Goal: Task Accomplishment & Management: Use online tool/utility

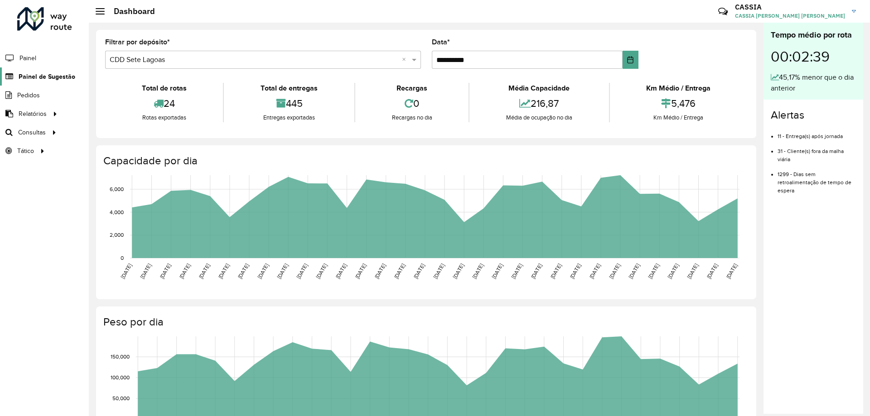
click at [55, 80] on span "Painel de Sugestão" at bounding box center [47, 77] width 57 height 10
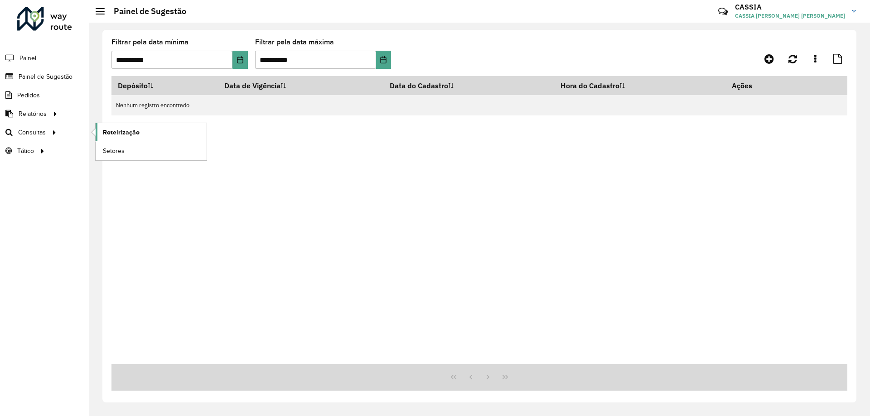
click at [125, 134] on span "Roteirização" at bounding box center [121, 133] width 37 height 10
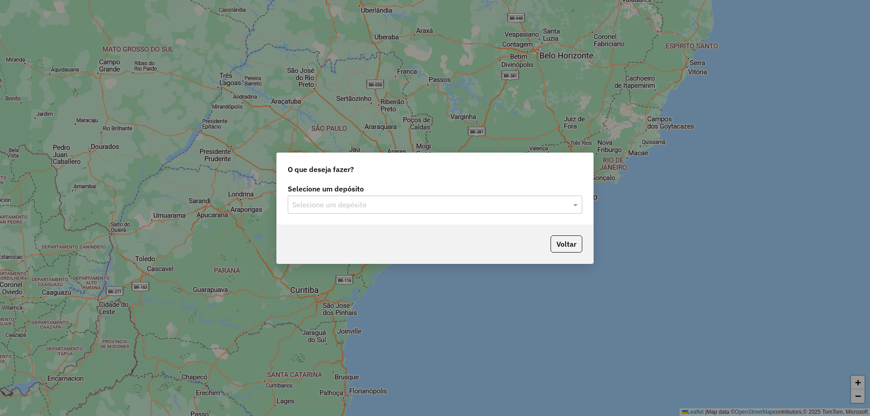
click at [421, 202] on input "text" at bounding box center [425, 205] width 267 height 11
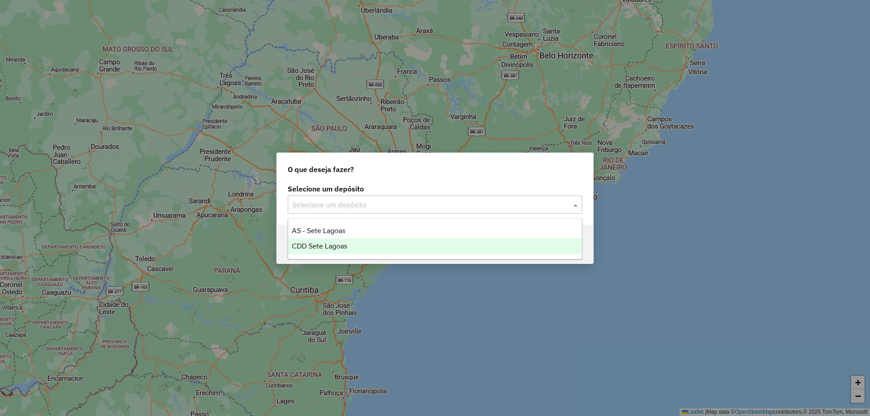
click at [328, 244] on span "CDD Sete Lagoas" at bounding box center [319, 246] width 55 height 8
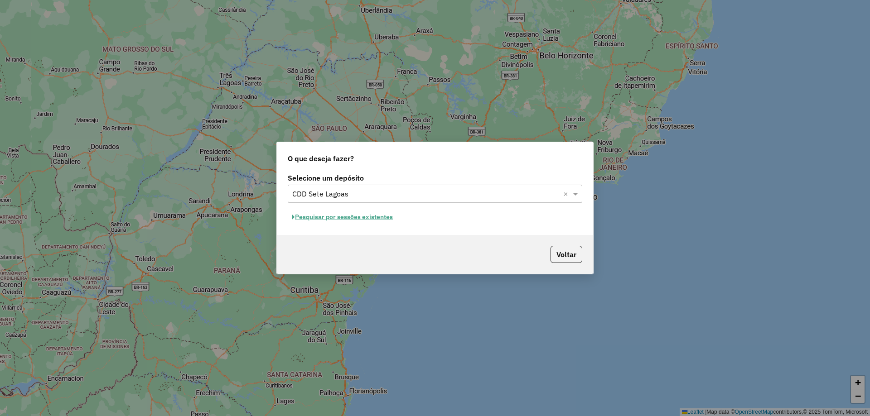
click at [359, 217] on button "Pesquisar por sessões existentes" at bounding box center [342, 217] width 109 height 14
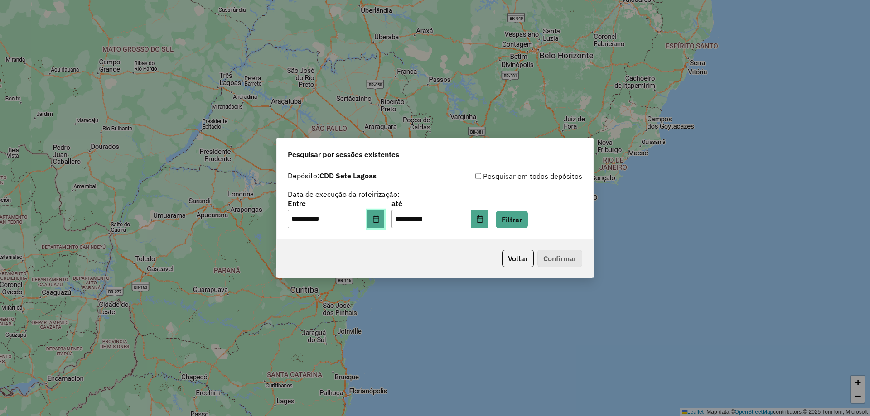
click at [380, 221] on icon "Choose Date" at bounding box center [375, 219] width 7 height 7
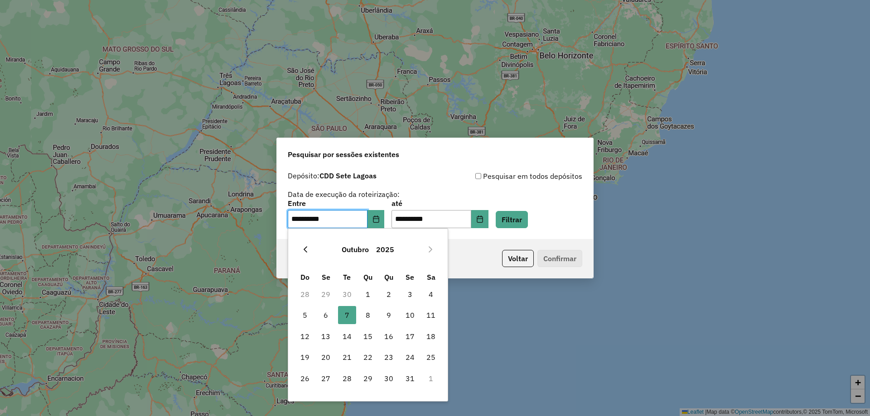
click at [303, 246] on icon "Previous Month" at bounding box center [305, 249] width 7 height 7
click at [411, 356] on span "26" at bounding box center [410, 357] width 18 height 18
type input "**********"
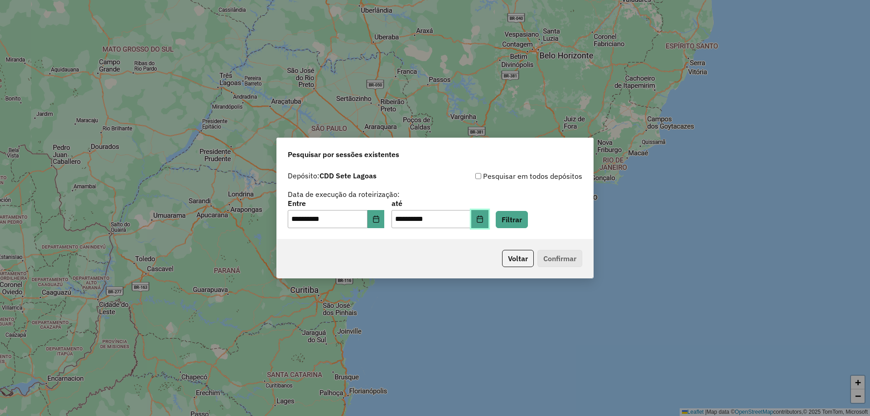
click at [484, 222] on icon "Choose Date" at bounding box center [479, 219] width 7 height 7
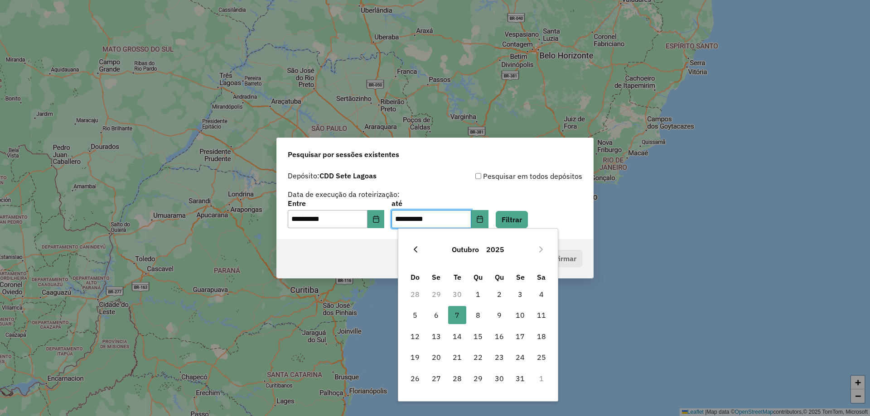
click at [411, 249] on button "Previous Month" at bounding box center [415, 249] width 15 height 15
click at [540, 359] on span "27" at bounding box center [541, 357] width 18 height 18
type input "**********"
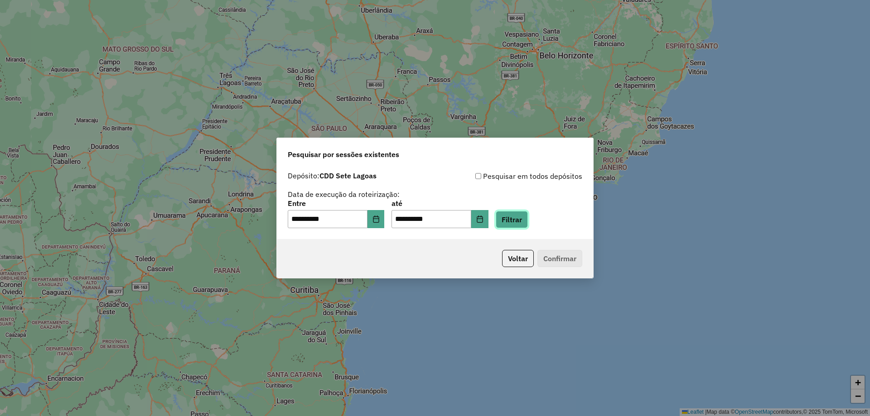
click at [519, 222] on button "Filtrar" at bounding box center [512, 219] width 32 height 17
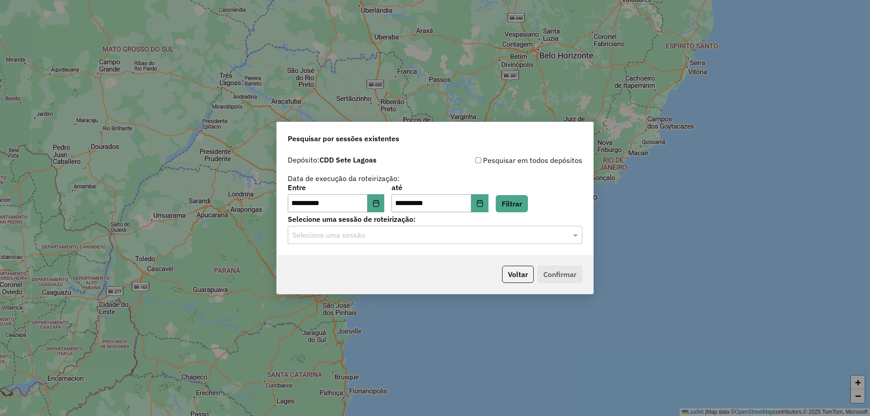
click at [401, 238] on input "text" at bounding box center [425, 235] width 267 height 11
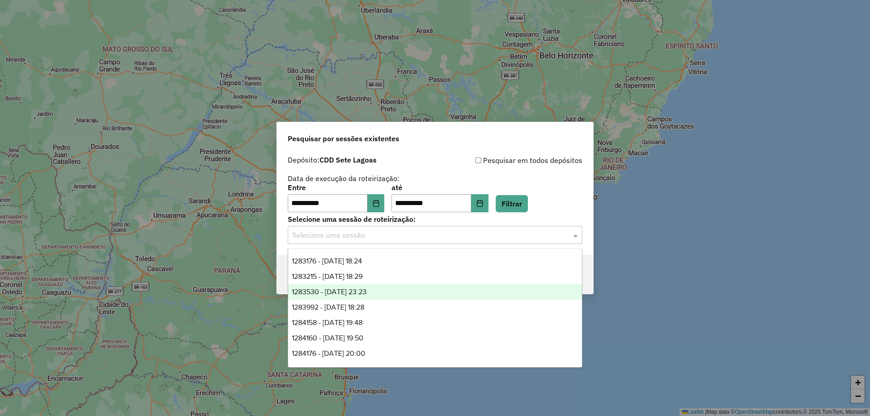
click at [367, 292] on span "1283530 - 26/09/2025 23:23" at bounding box center [329, 292] width 75 height 8
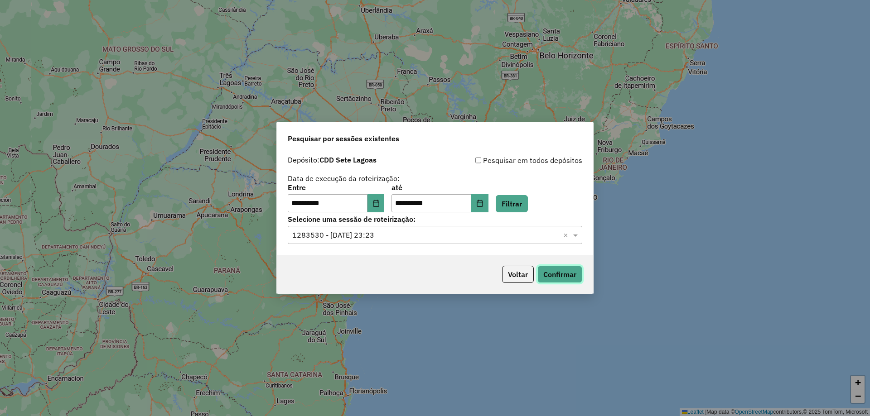
click at [563, 276] on button "Confirmar" at bounding box center [559, 274] width 45 height 17
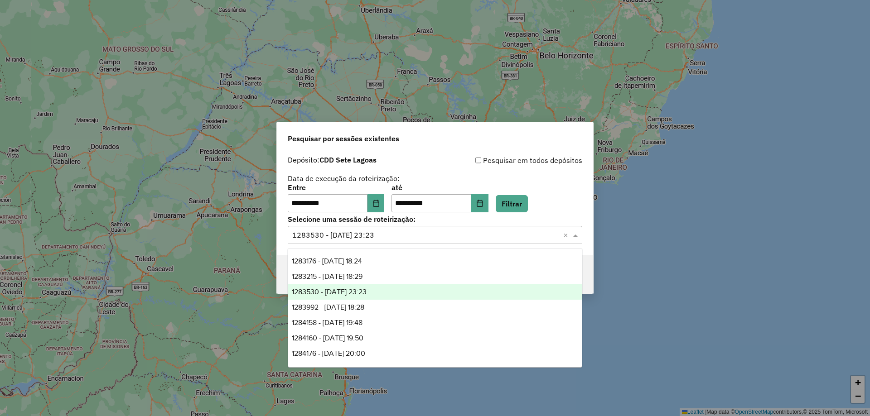
click at [411, 237] on input "text" at bounding box center [425, 235] width 267 height 11
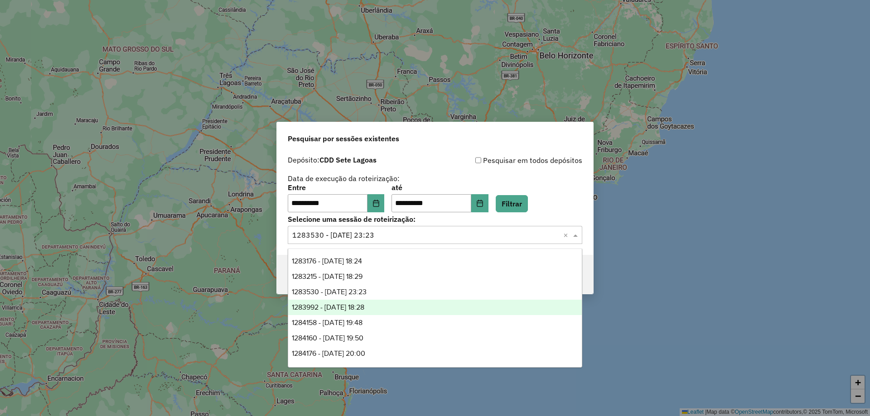
click at [364, 306] on span "1283992 - 27/09/2025 18:28" at bounding box center [328, 308] width 73 height 8
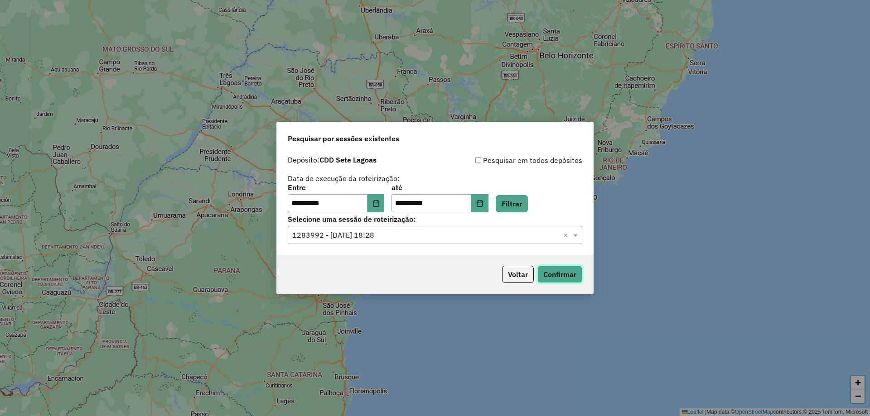
click at [570, 274] on button "Confirmar" at bounding box center [559, 274] width 45 height 17
click at [397, 235] on input "text" at bounding box center [425, 235] width 267 height 11
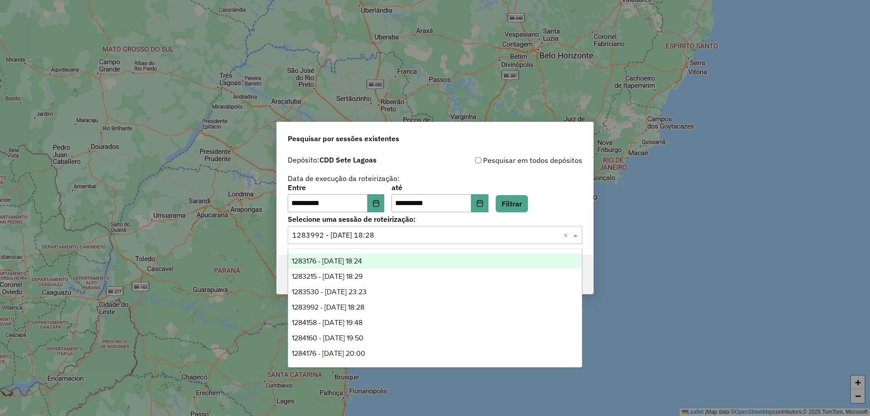
click at [362, 262] on span "1283176 - 26/09/2025 18:24" at bounding box center [327, 261] width 70 height 8
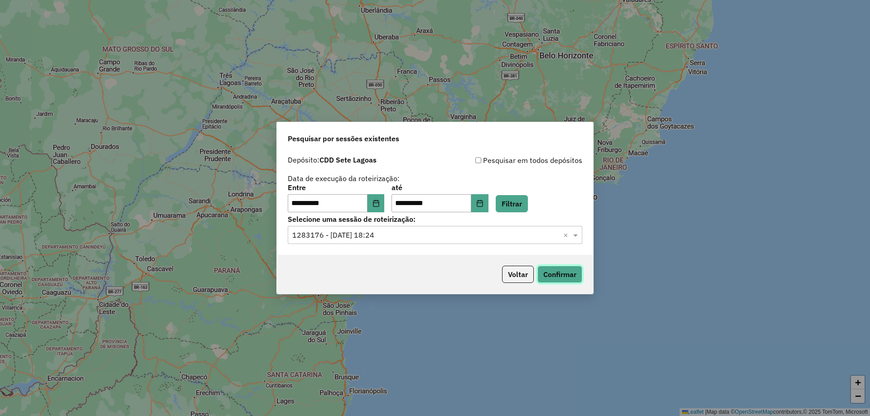
click at [564, 273] on button "Confirmar" at bounding box center [559, 274] width 45 height 17
click at [397, 235] on input "text" at bounding box center [425, 235] width 267 height 11
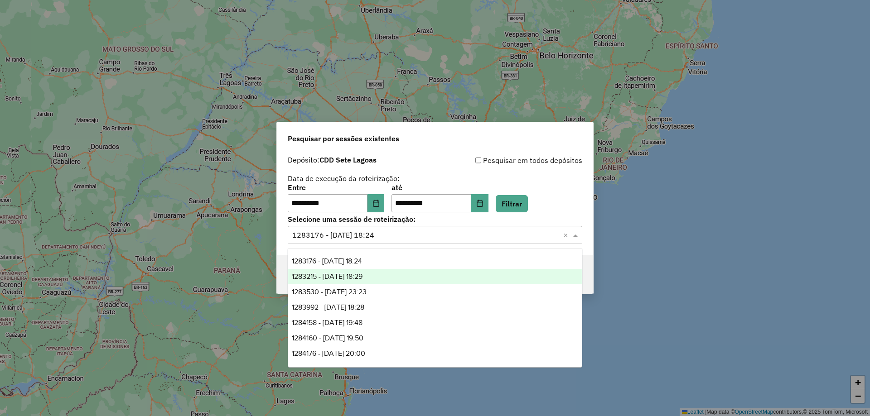
click at [363, 277] on span "1283215 - 26/09/2025 18:29" at bounding box center [327, 277] width 71 height 8
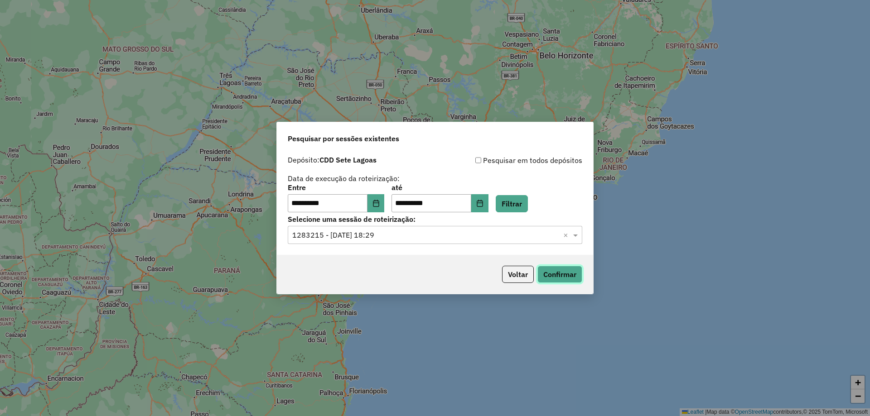
click at [558, 277] on button "Confirmar" at bounding box center [559, 274] width 45 height 17
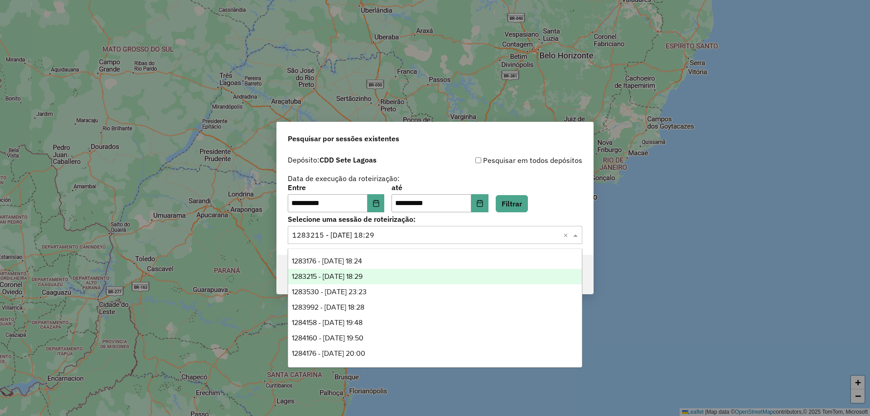
click at [411, 237] on input "text" at bounding box center [425, 235] width 267 height 11
click at [367, 292] on span "1283530 - 26/09/2025 23:23" at bounding box center [329, 292] width 75 height 8
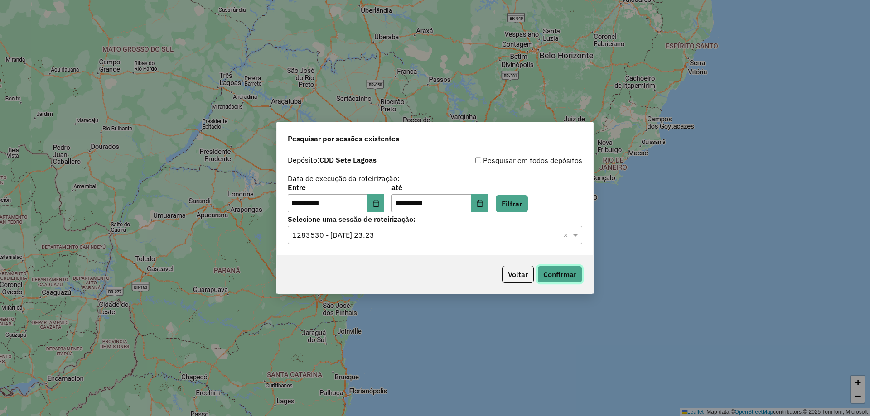
click at [556, 275] on button "Confirmar" at bounding box center [559, 274] width 45 height 17
click at [396, 235] on input "text" at bounding box center [425, 235] width 267 height 11
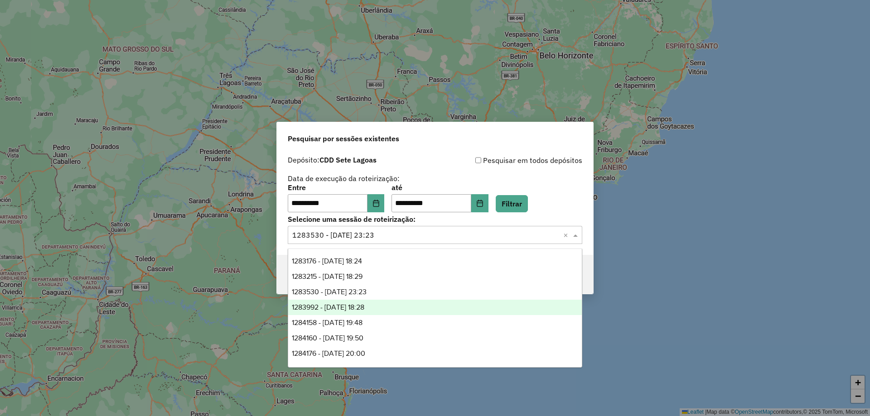
click at [362, 307] on span "1283992 - 27/09/2025 18:28" at bounding box center [328, 308] width 73 height 8
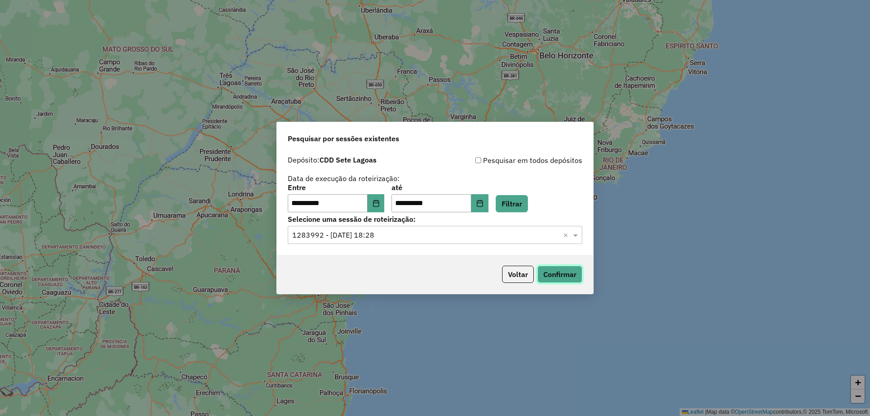
click at [571, 274] on button "Confirmar" at bounding box center [559, 274] width 45 height 17
click at [411, 236] on input "text" at bounding box center [425, 235] width 267 height 11
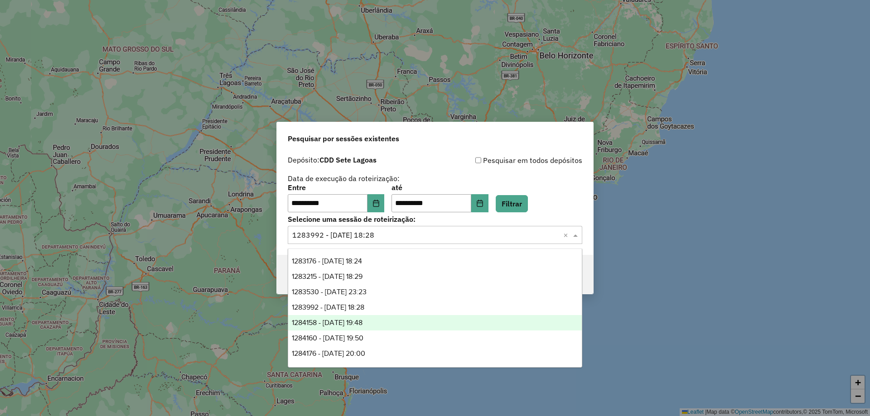
click at [363, 319] on span "1284158 - 27/09/2025 19:48" at bounding box center [327, 323] width 71 height 8
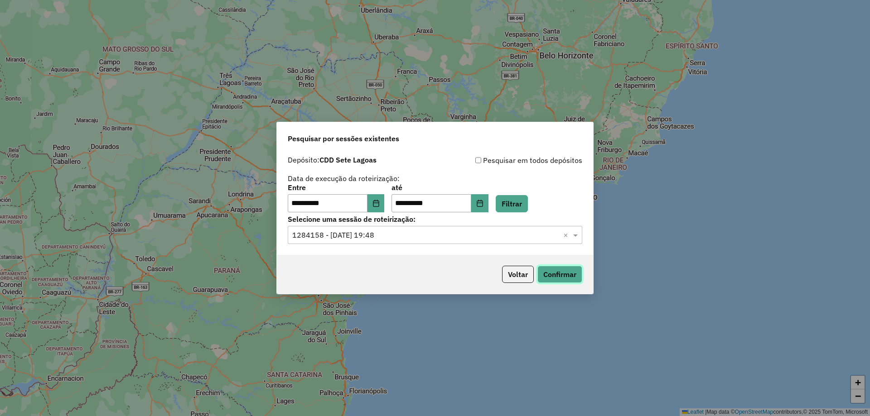
click at [562, 273] on button "Confirmar" at bounding box center [559, 274] width 45 height 17
click at [415, 238] on input "text" at bounding box center [425, 235] width 267 height 11
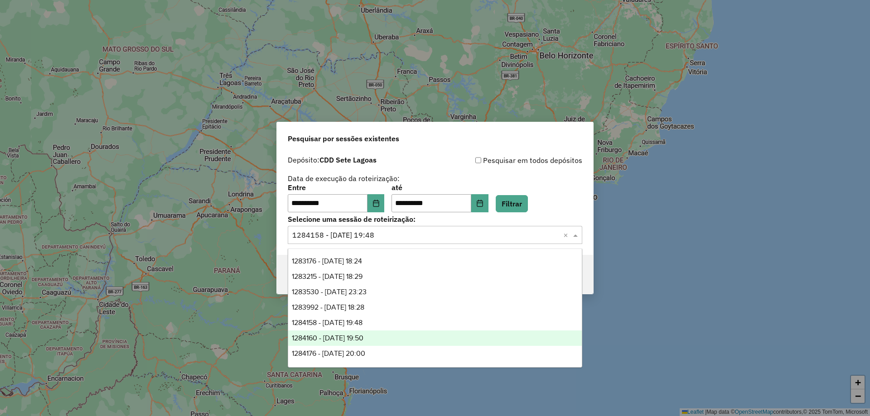
click at [363, 339] on span "1284160 - 27/09/2025 19:50" at bounding box center [328, 338] width 72 height 8
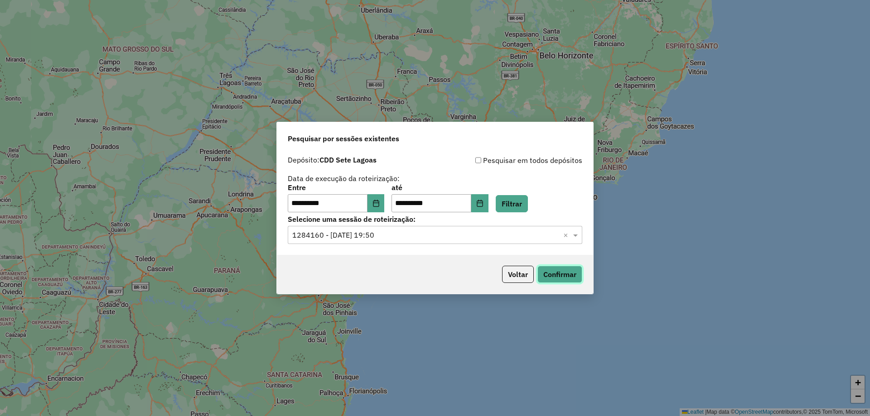
click at [571, 274] on button "Confirmar" at bounding box center [559, 274] width 45 height 17
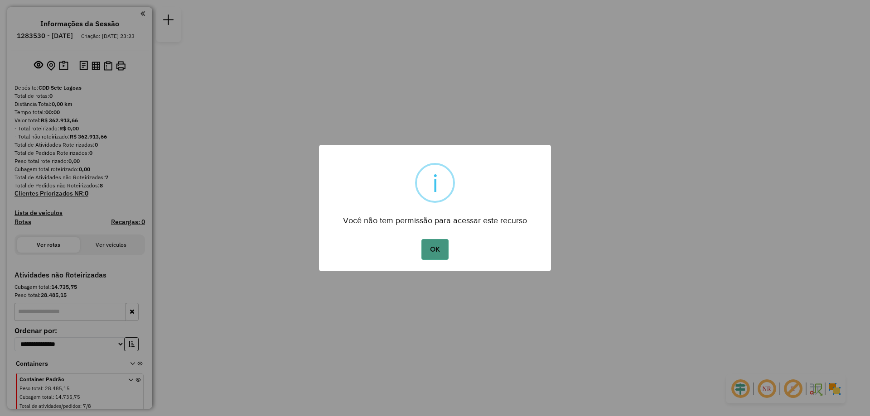
click at [442, 248] on button "OK" at bounding box center [434, 249] width 27 height 21
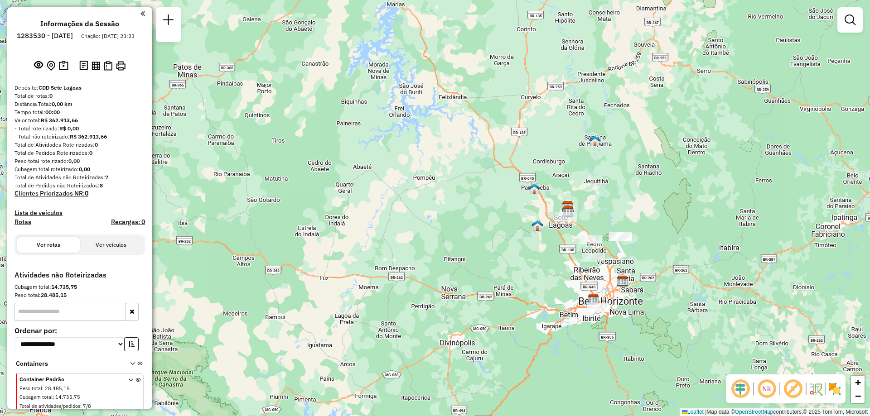
scroll to position [12, 0]
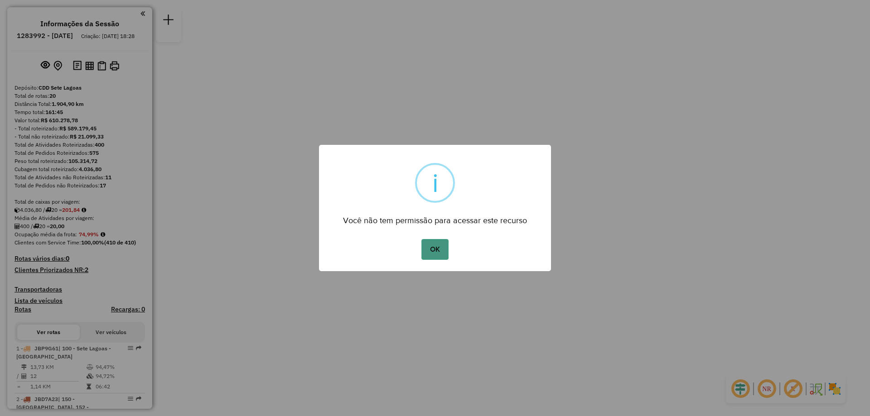
click at [435, 251] on button "OK" at bounding box center [434, 249] width 27 height 21
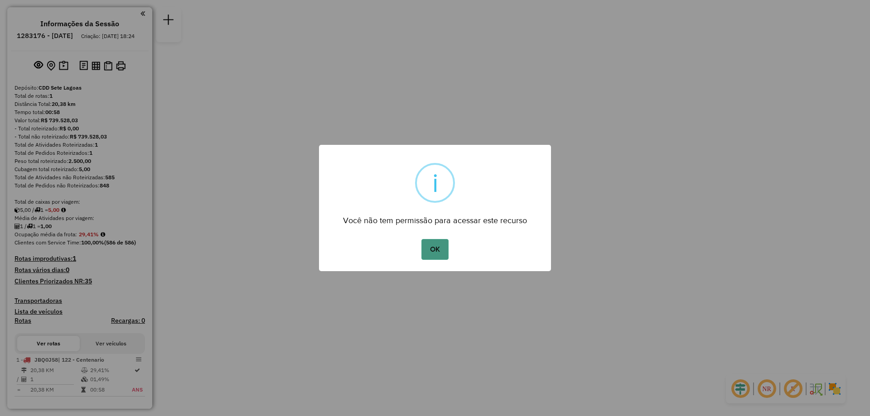
click at [436, 246] on button "OK" at bounding box center [434, 249] width 27 height 21
click at [434, 249] on button "OK" at bounding box center [434, 249] width 27 height 21
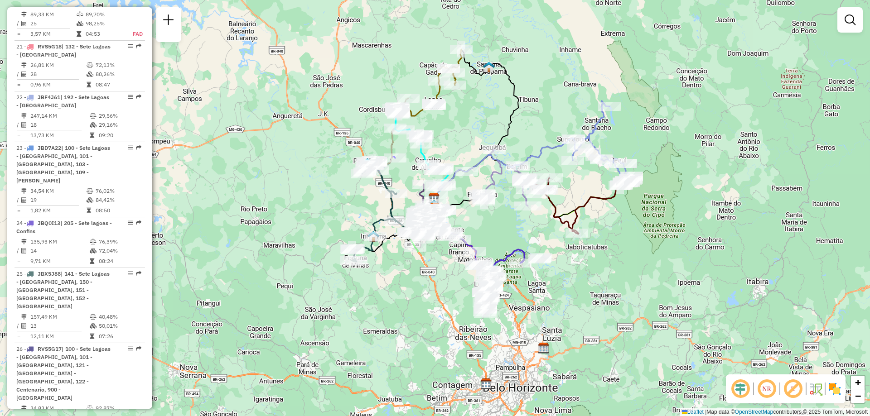
scroll to position [1586, 0]
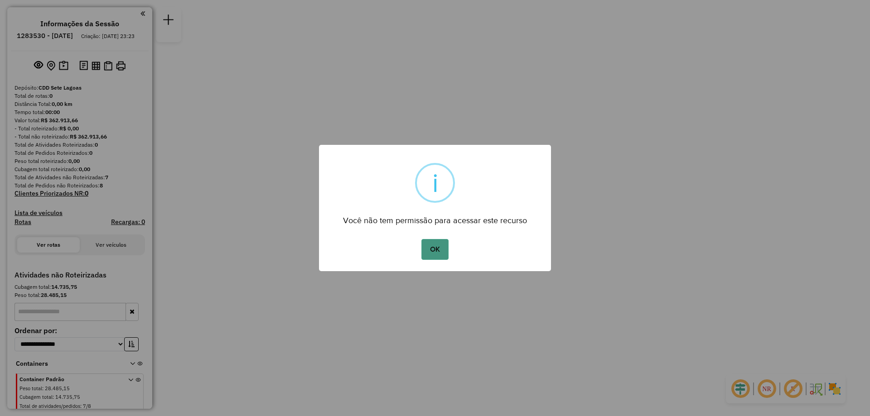
click at [438, 248] on button "OK" at bounding box center [434, 249] width 27 height 21
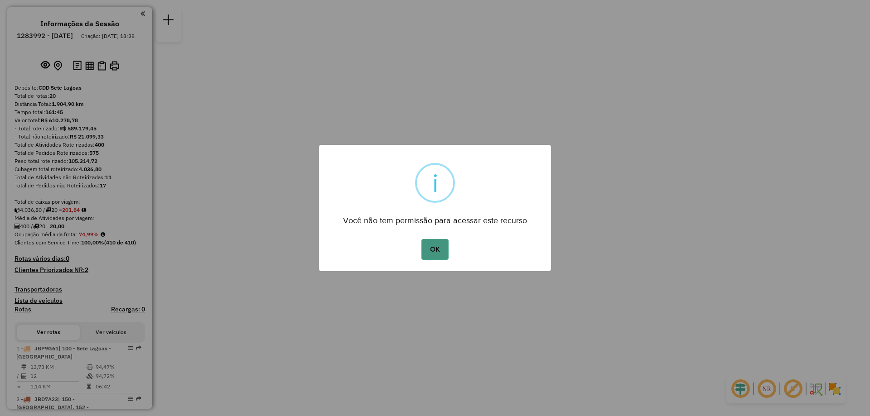
click at [430, 249] on button "OK" at bounding box center [434, 249] width 27 height 21
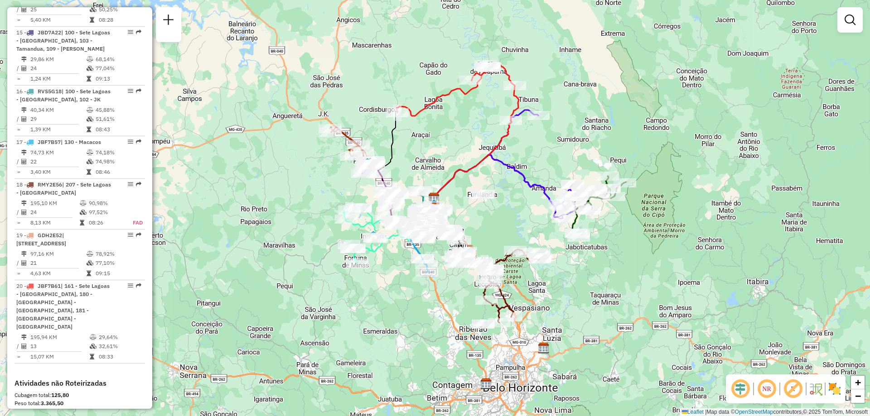
scroll to position [1178, 0]
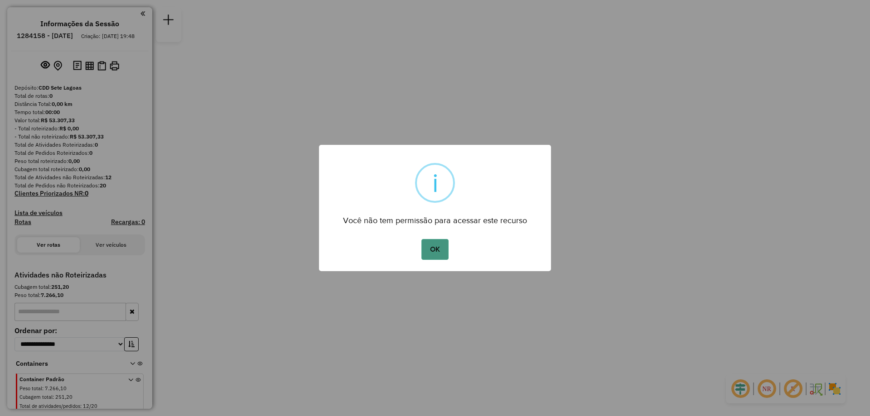
click at [440, 251] on button "OK" at bounding box center [434, 249] width 27 height 21
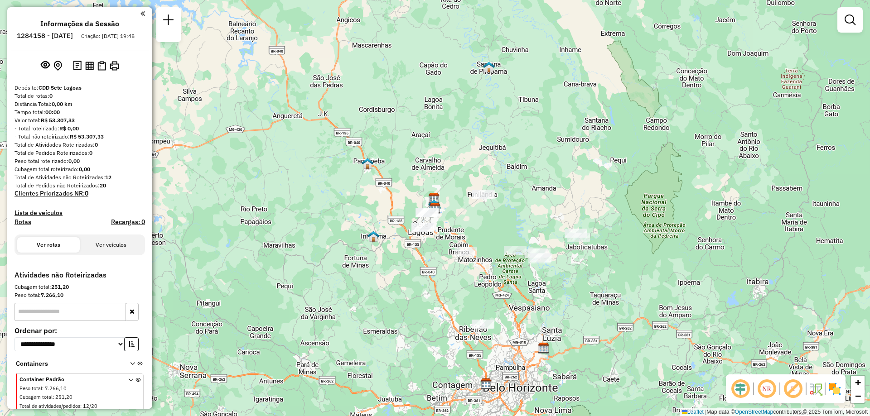
scroll to position [12, 0]
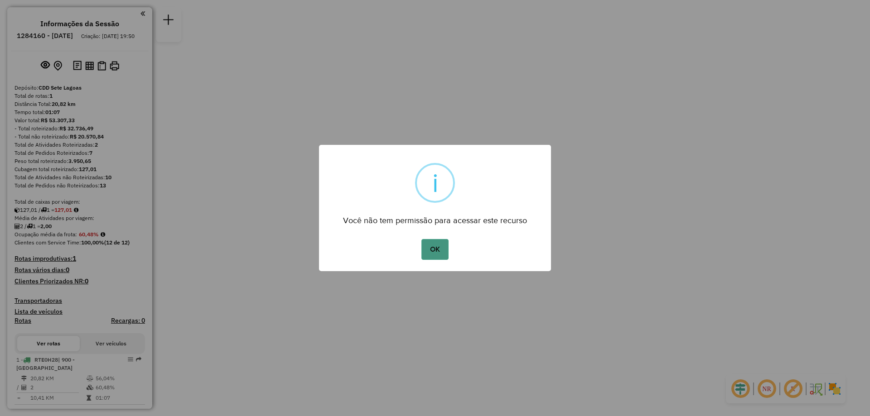
click at [438, 247] on button "OK" at bounding box center [434, 249] width 27 height 21
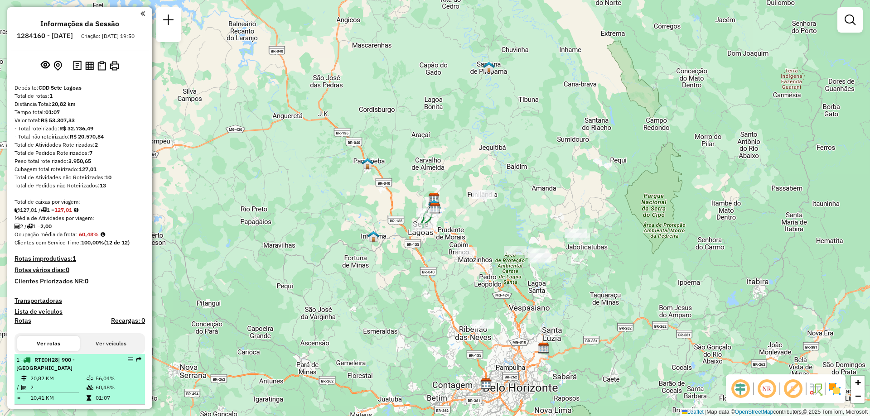
scroll to position [162, 0]
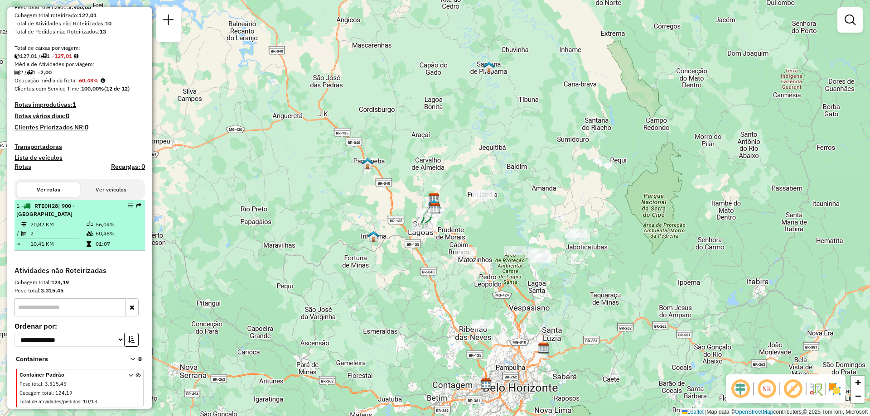
click at [130, 203] on em at bounding box center [130, 205] width 5 height 5
select select "**********"
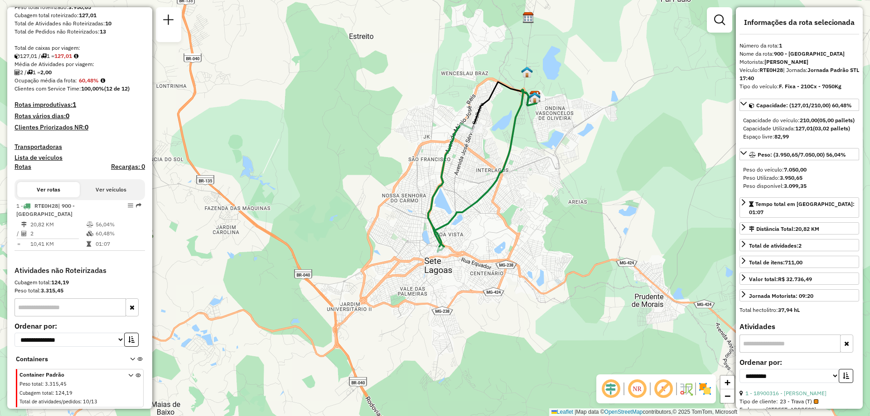
click at [708, 246] on div "Janela de atendimento Grade de atendimento Capacidade Transportadoras Veículos …" at bounding box center [435, 208] width 870 height 416
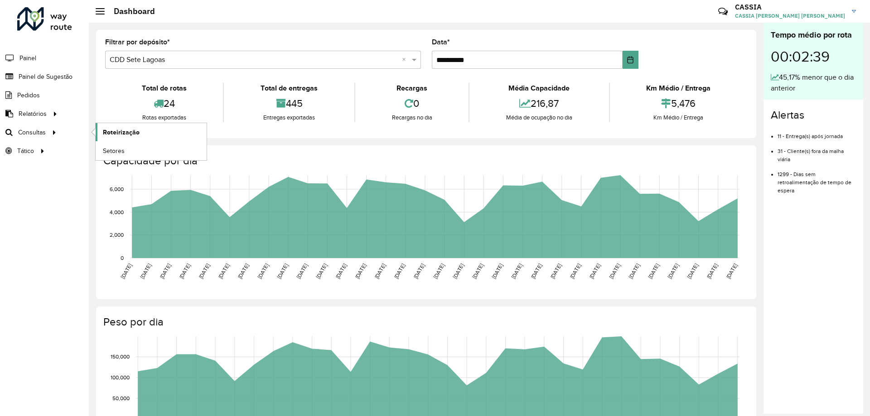
click at [130, 131] on span "Roteirização" at bounding box center [121, 133] width 37 height 10
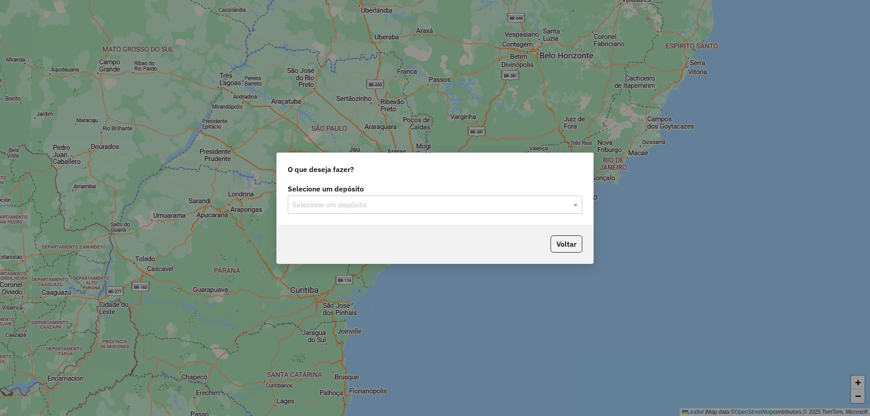
click at [457, 205] on input "text" at bounding box center [425, 205] width 267 height 11
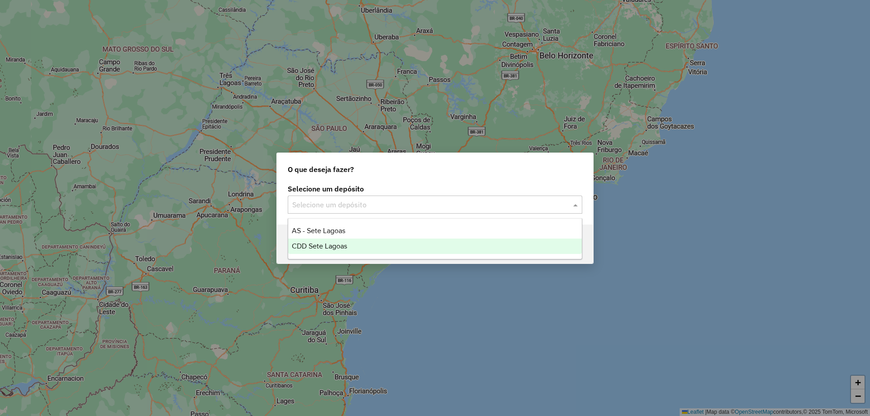
click at [336, 242] on span "CDD Sete Lagoas" at bounding box center [319, 246] width 55 height 8
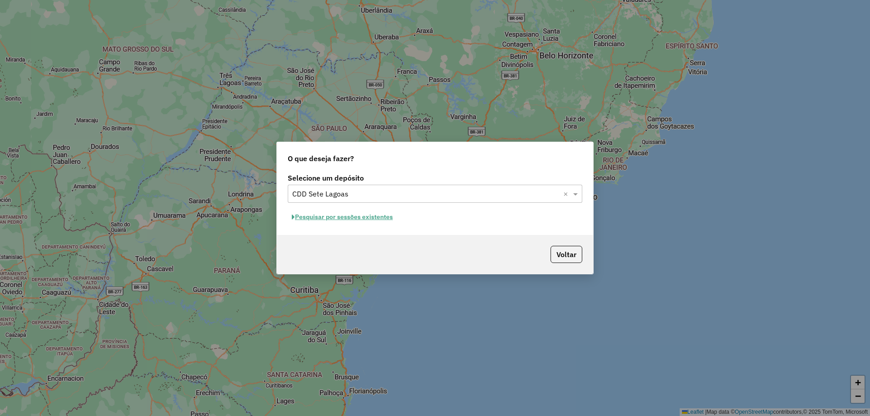
click at [375, 219] on button "Pesquisar por sessões existentes" at bounding box center [342, 217] width 109 height 14
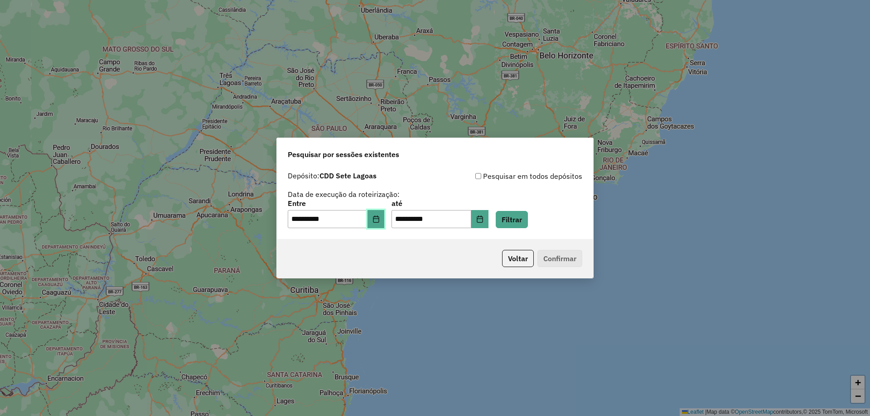
click at [380, 220] on icon "Choose Date" at bounding box center [375, 219] width 7 height 7
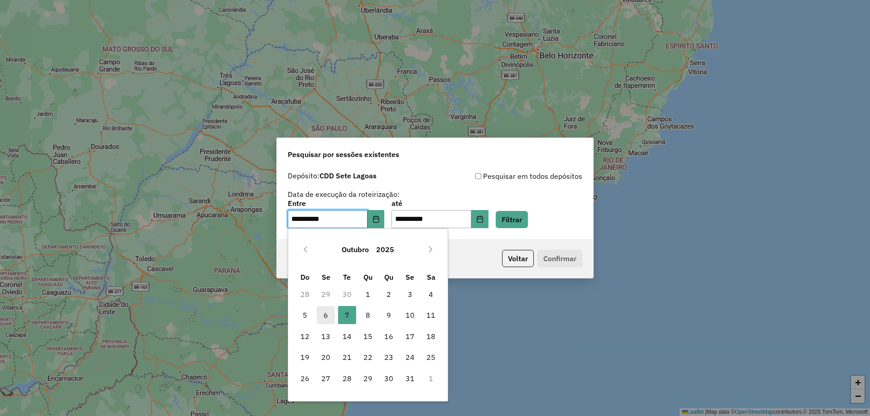
click at [331, 315] on span "6" at bounding box center [326, 315] width 18 height 18
type input "**********"
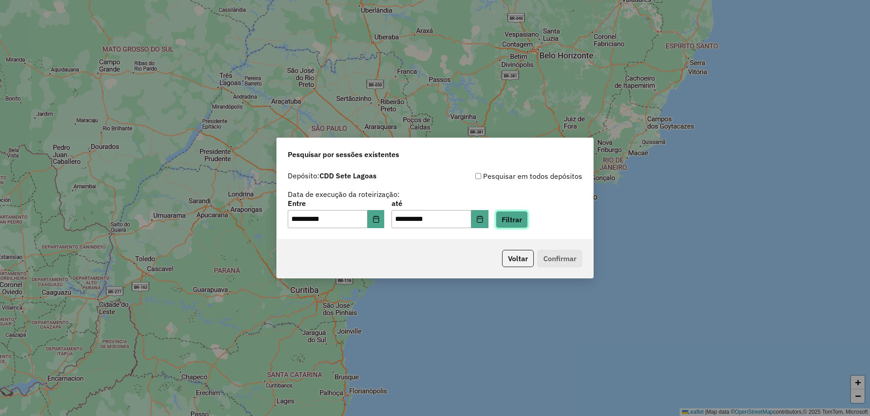
click at [523, 219] on button "Filtrar" at bounding box center [512, 219] width 32 height 17
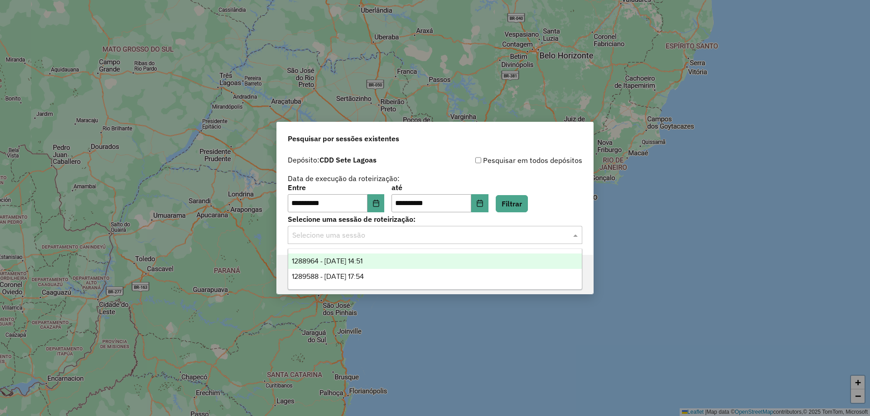
click at [379, 236] on input "text" at bounding box center [425, 235] width 267 height 11
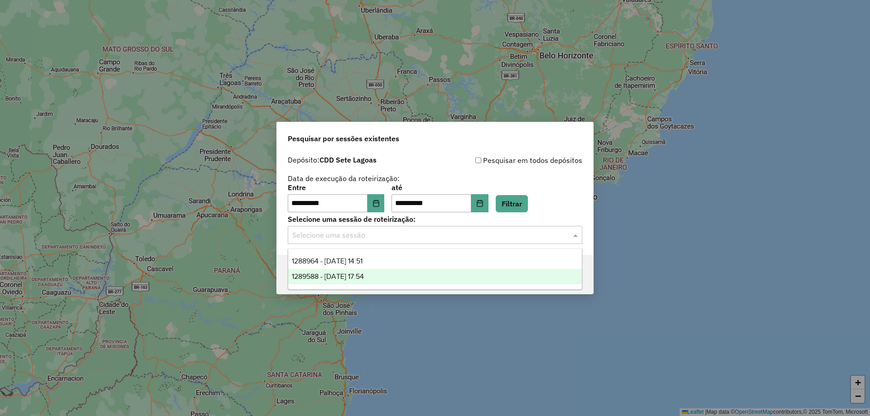
click at [364, 275] on span "1289588 - 07/10/2025 17:54" at bounding box center [328, 277] width 72 height 8
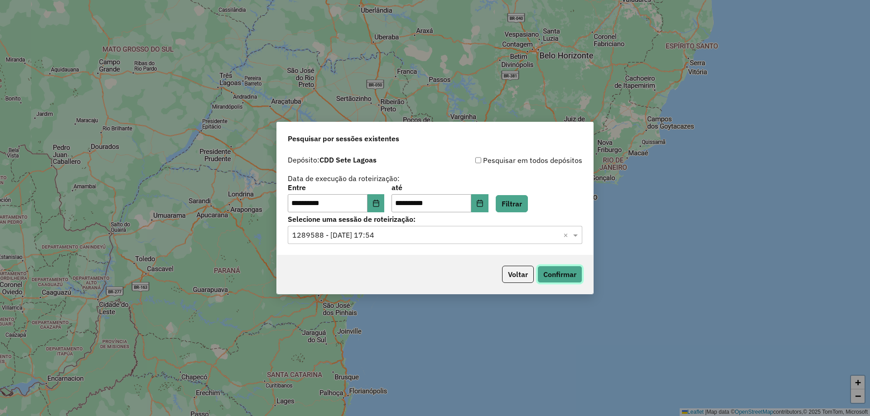
click at [563, 273] on button "Confirmar" at bounding box center [559, 274] width 45 height 17
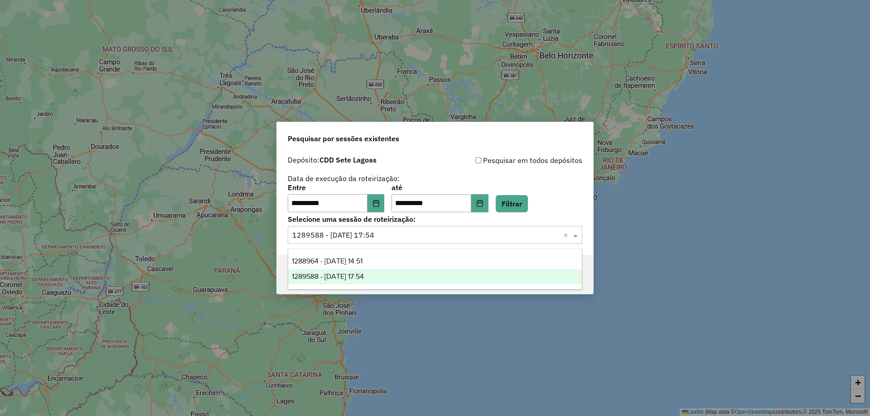
click at [372, 235] on input "text" at bounding box center [425, 235] width 267 height 11
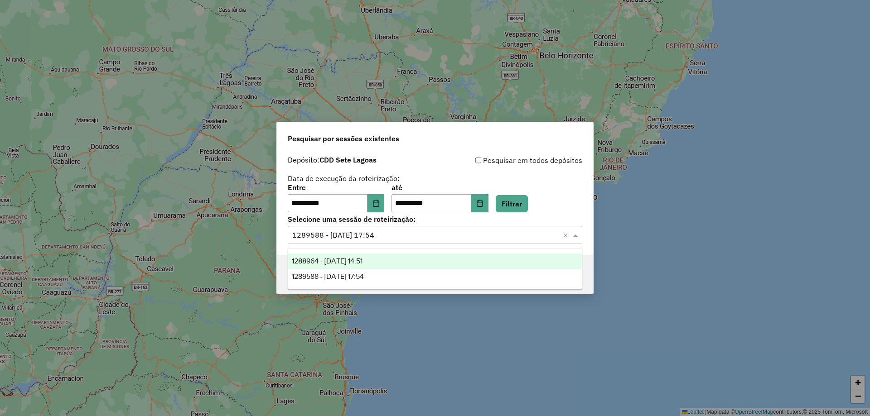
click at [348, 260] on span "1288964 - 06/10/2025 14:51" at bounding box center [327, 261] width 71 height 8
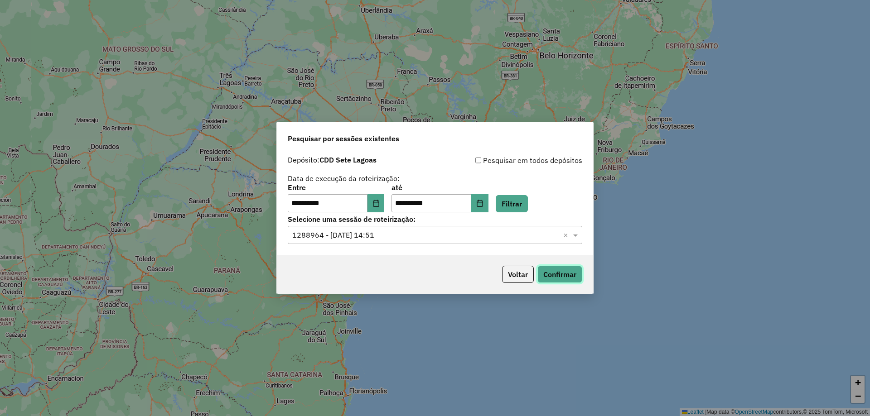
click at [556, 272] on button "Confirmar" at bounding box center [559, 274] width 45 height 17
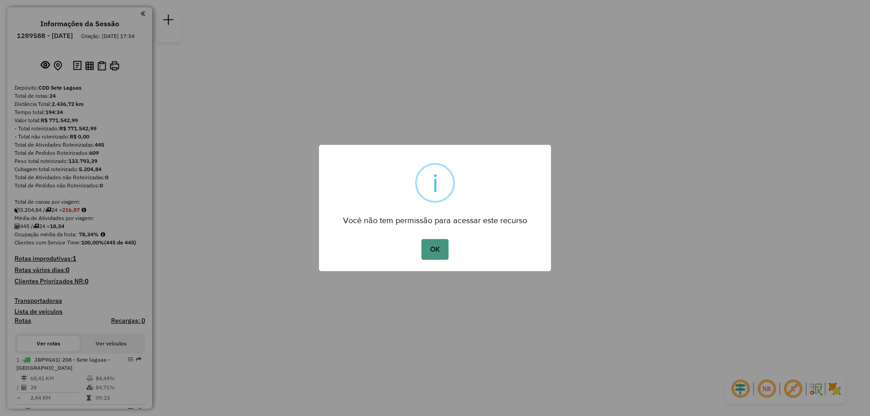
click at [435, 242] on button "OK" at bounding box center [434, 249] width 27 height 21
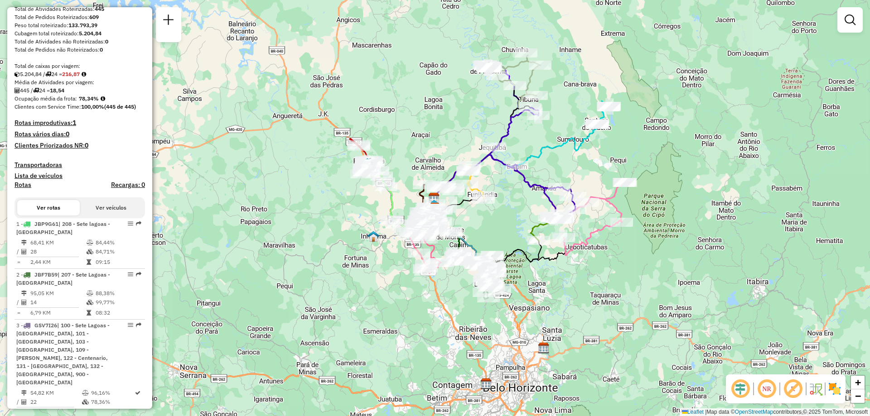
scroll to position [272, 0]
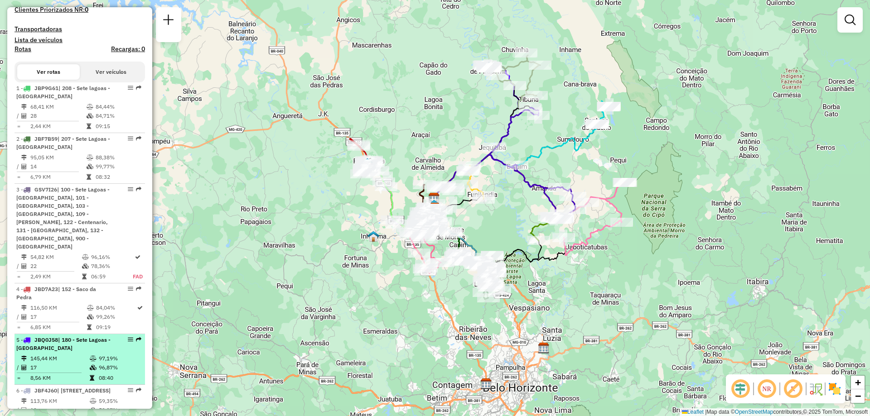
click at [125, 337] on div at bounding box center [127, 339] width 27 height 5
select select "**********"
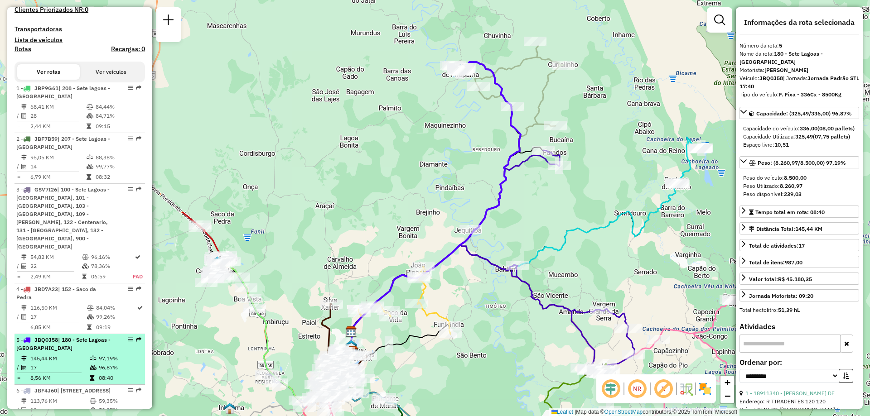
click at [128, 337] on em at bounding box center [130, 339] width 5 height 5
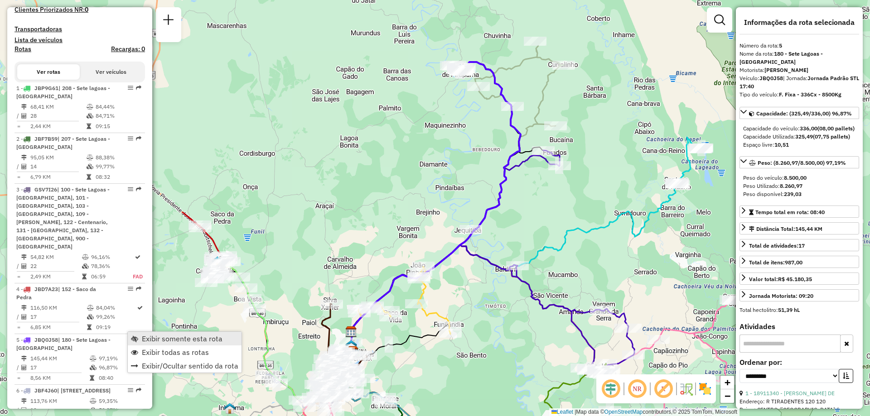
click at [154, 336] on span "Exibir somente esta rota" at bounding box center [182, 338] width 81 height 7
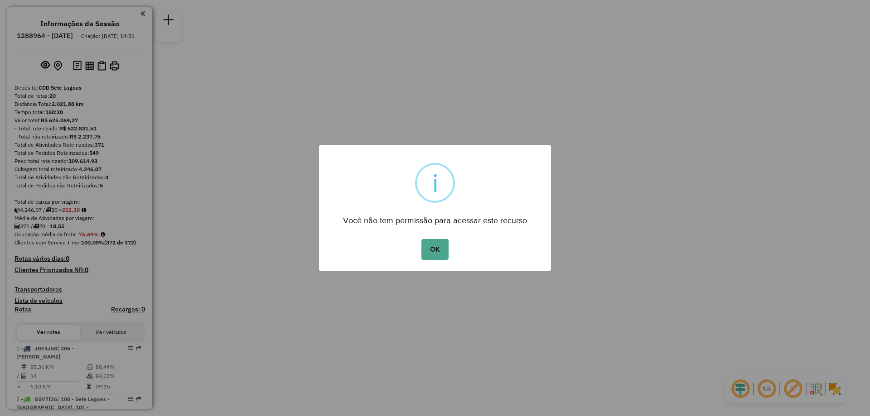
drag, startPoint x: 449, startPoint y: 252, endPoint x: 281, endPoint y: 130, distance: 206.7
click at [436, 244] on div "OK No Cancel" at bounding box center [435, 249] width 232 height 25
